Goal: Check status: Check status

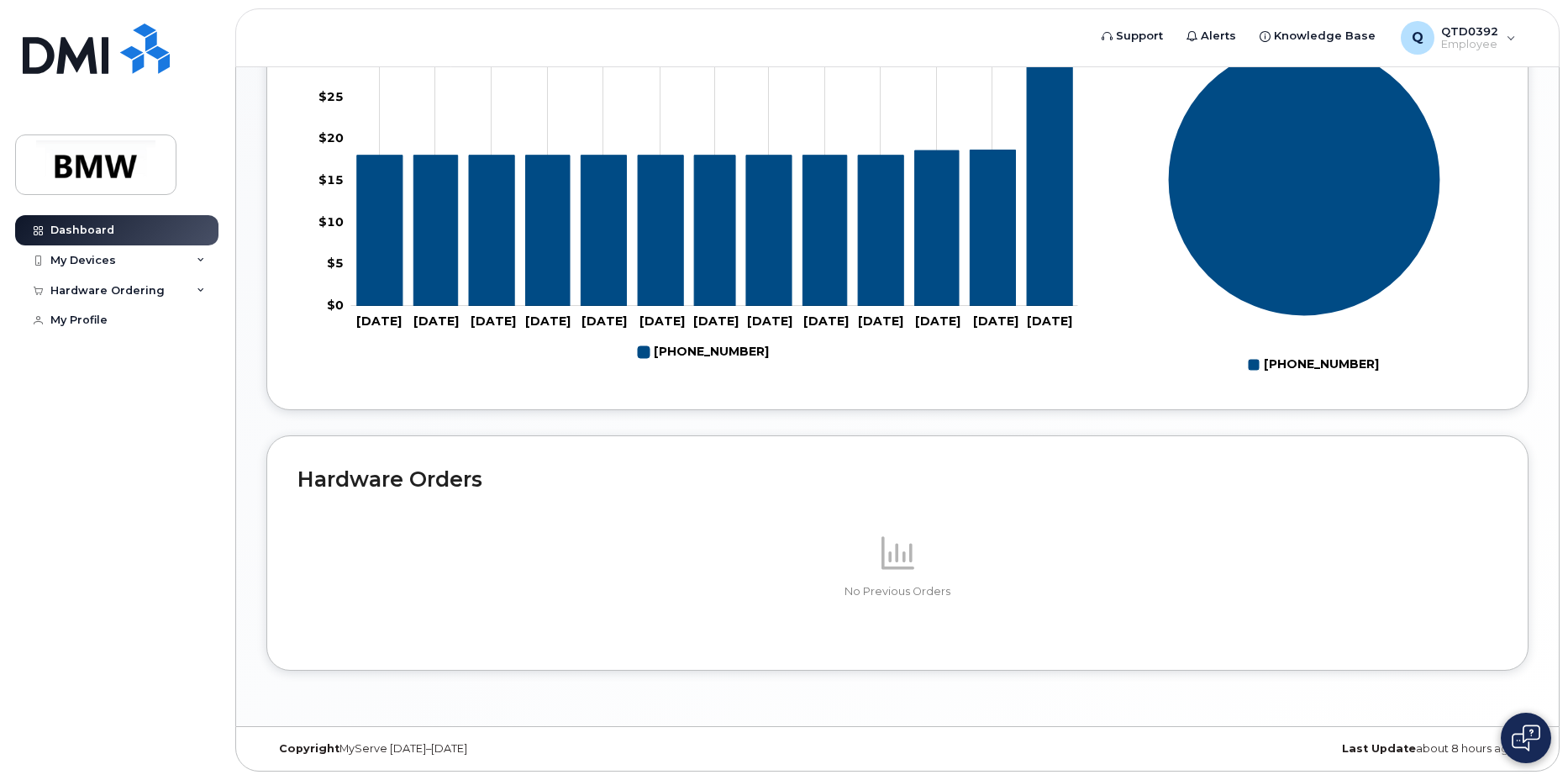
scroll to position [235, 0]
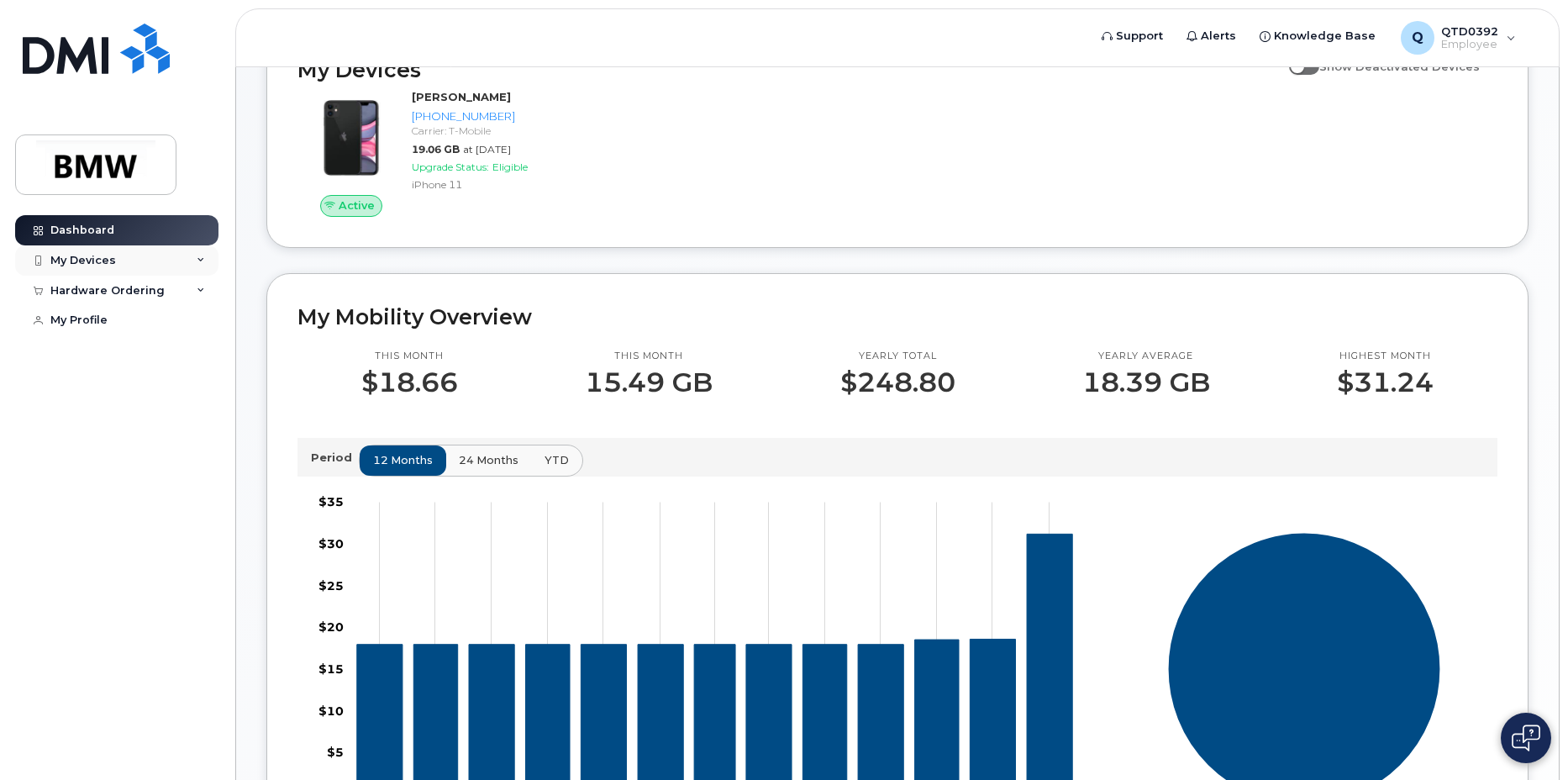
click at [105, 260] on div "My Devices" at bounding box center [83, 261] width 65 height 14
click at [193, 397] on div "Hardware Ordering" at bounding box center [116, 381] width 203 height 30
click at [168, 256] on div "My Devices" at bounding box center [116, 260] width 203 height 30
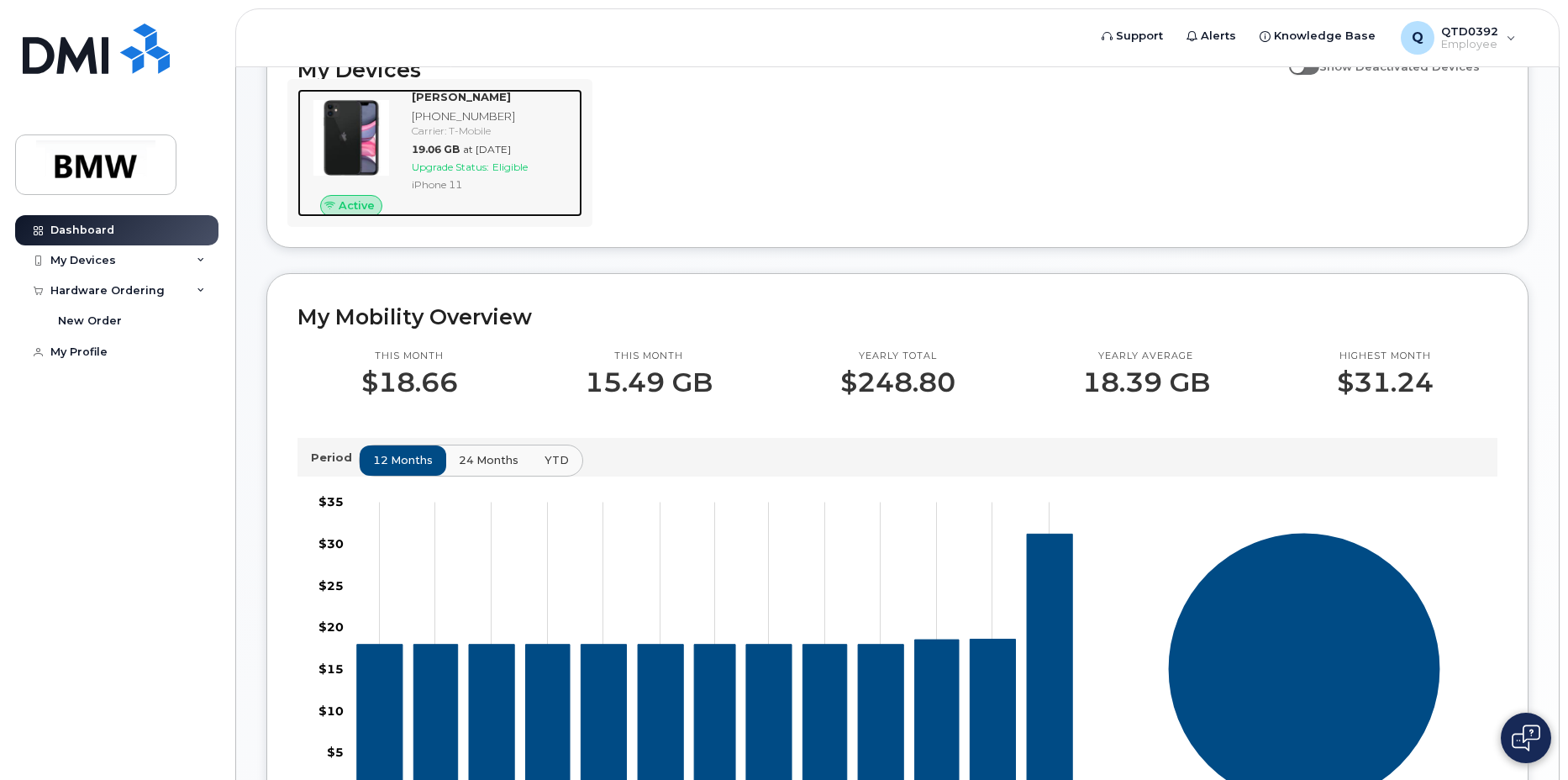
click at [460, 174] on span "Upgrade Status:" at bounding box center [450, 167] width 77 height 13
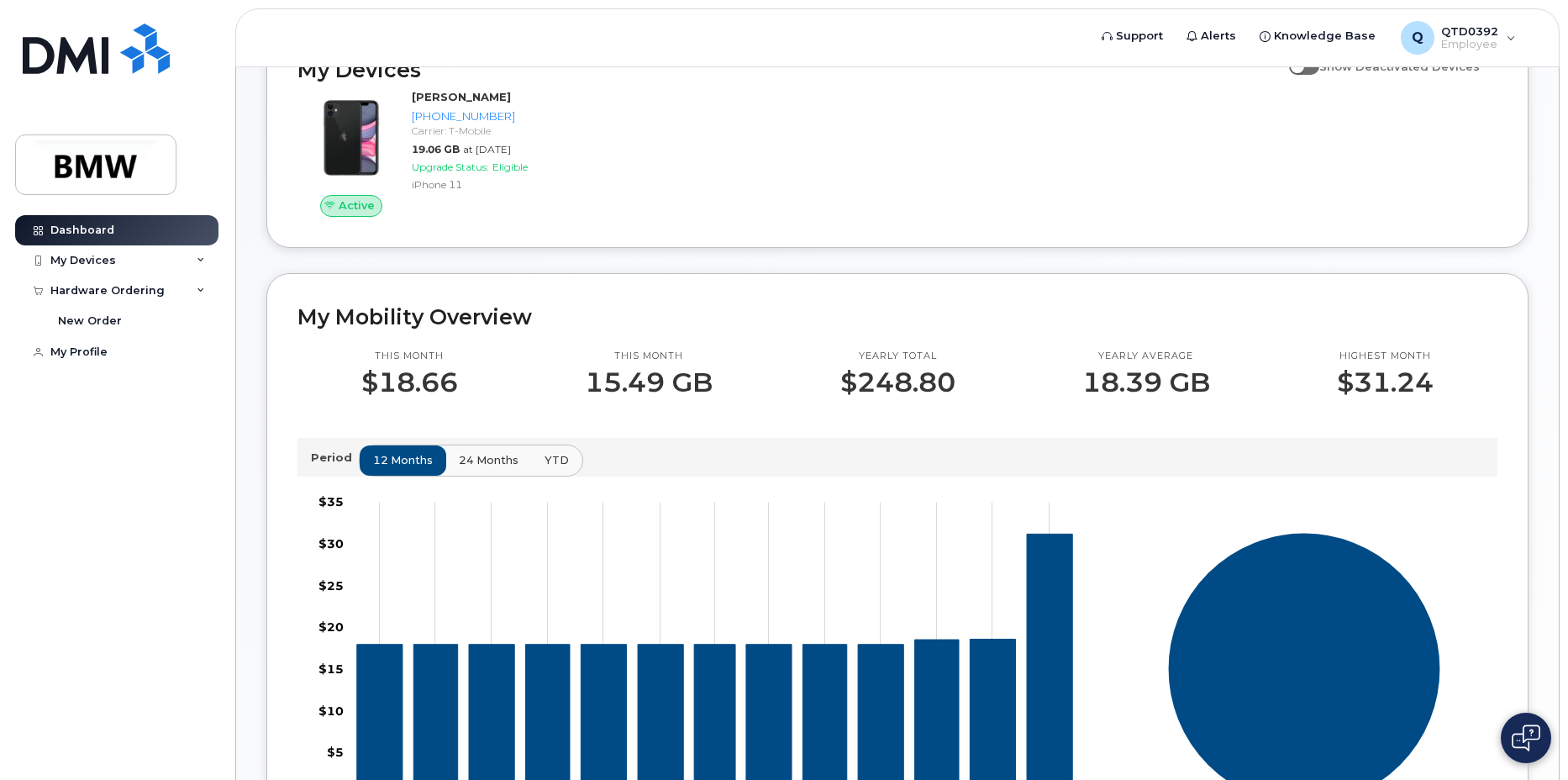
drag, startPoint x: 458, startPoint y: 378, endPoint x: 561, endPoint y: 327, distance: 114.9
click at [561, 327] on h2 "My Mobility Overview" at bounding box center [898, 317] width 1200 height 25
